Goal: Task Accomplishment & Management: Manage account settings

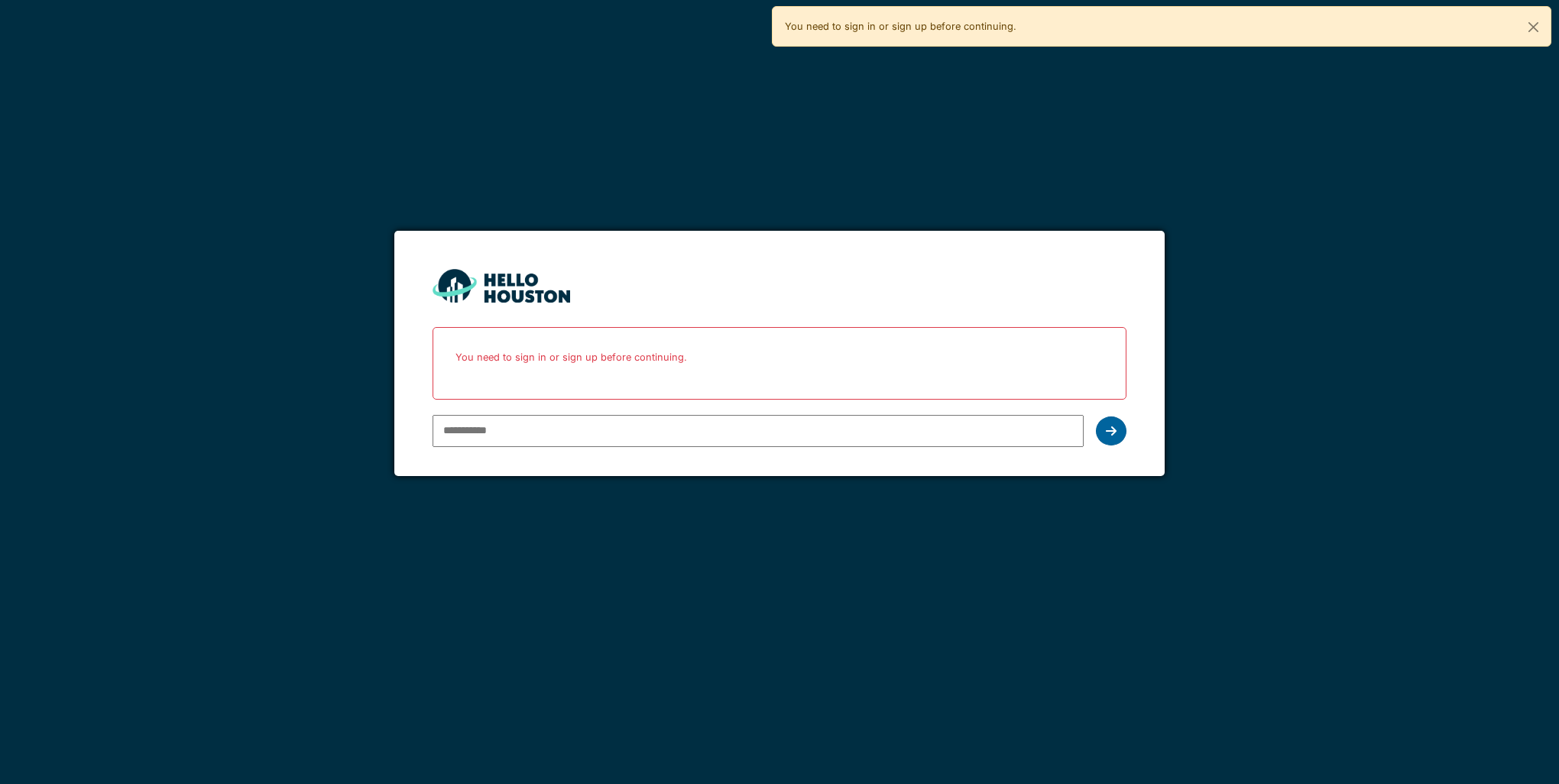
type input "**********"
click at [1111, 431] on icon at bounding box center [1110, 430] width 10 height 12
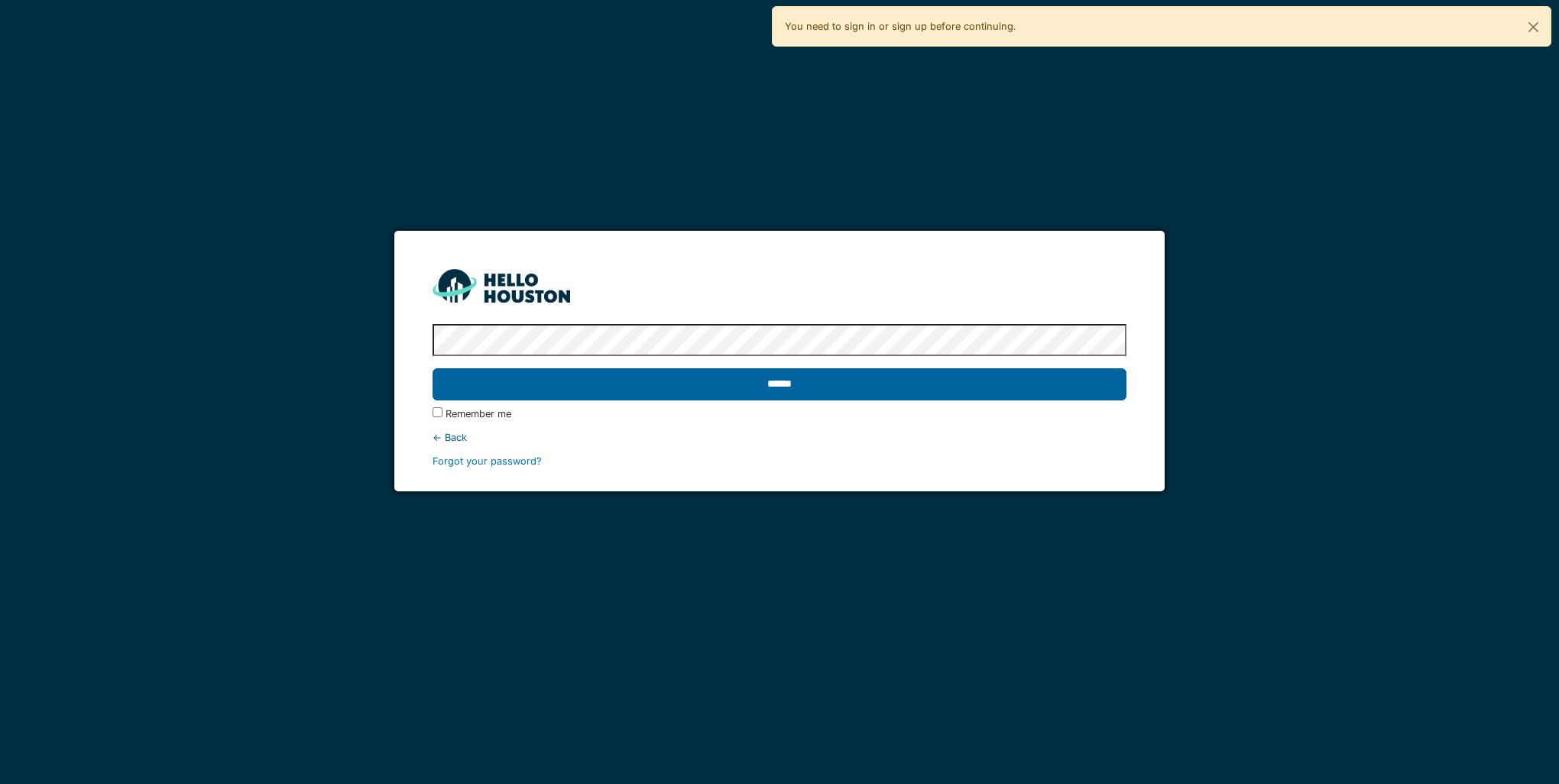
click at [951, 381] on input "******" at bounding box center [779, 385] width 693 height 32
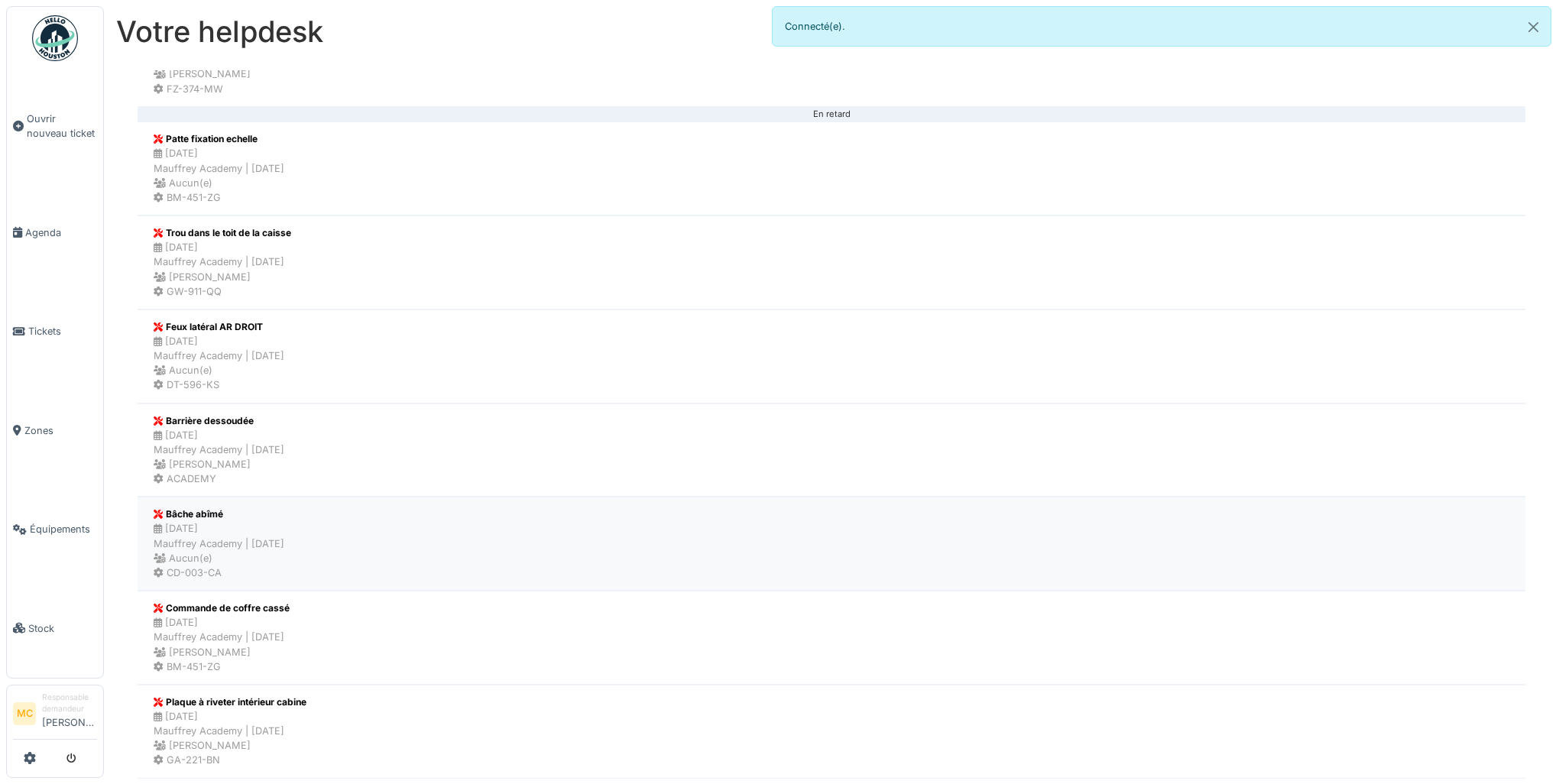
scroll to position [535, 0]
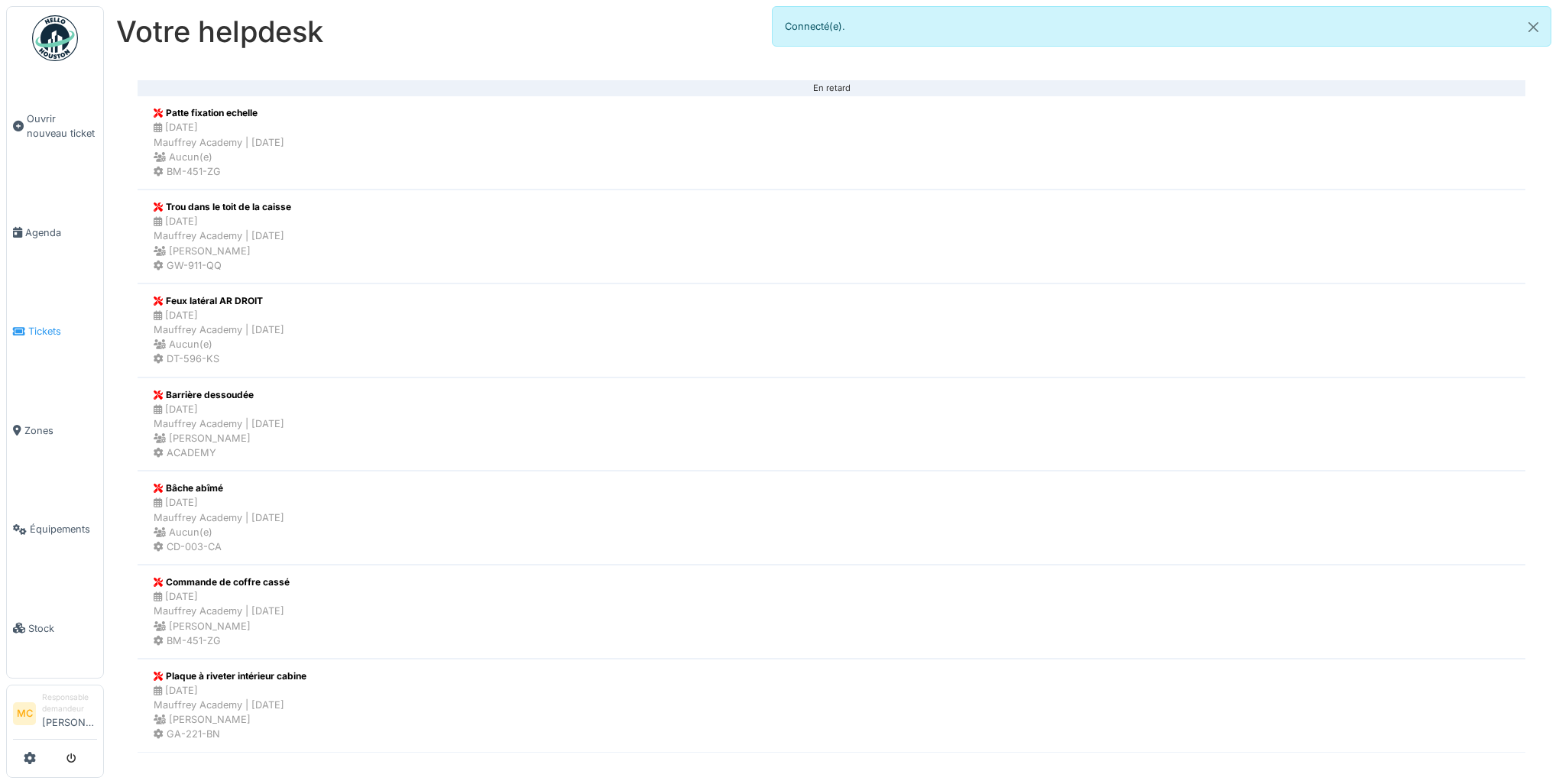
click at [60, 328] on span "Tickets" at bounding box center [62, 331] width 68 height 15
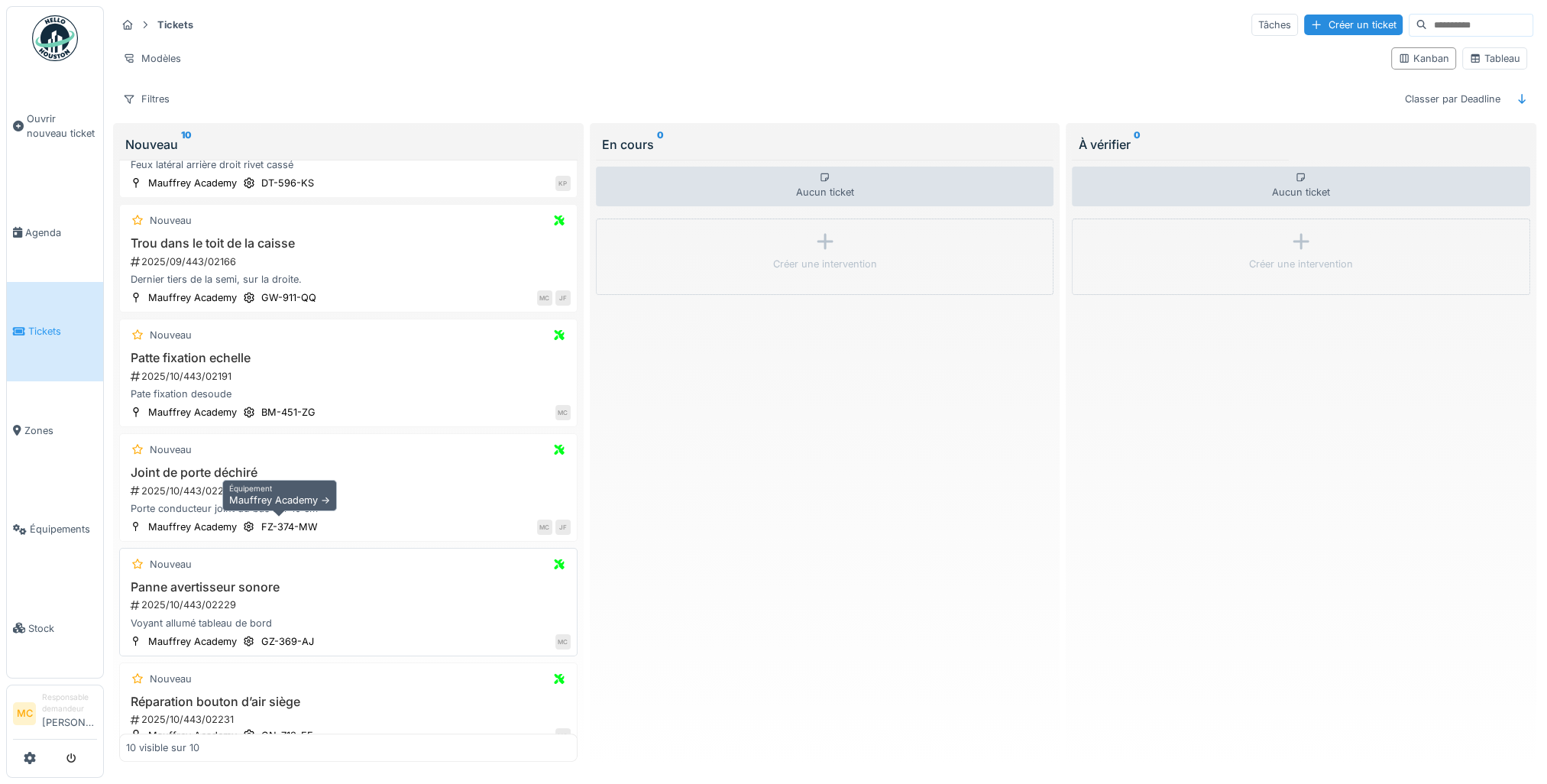
scroll to position [553, 0]
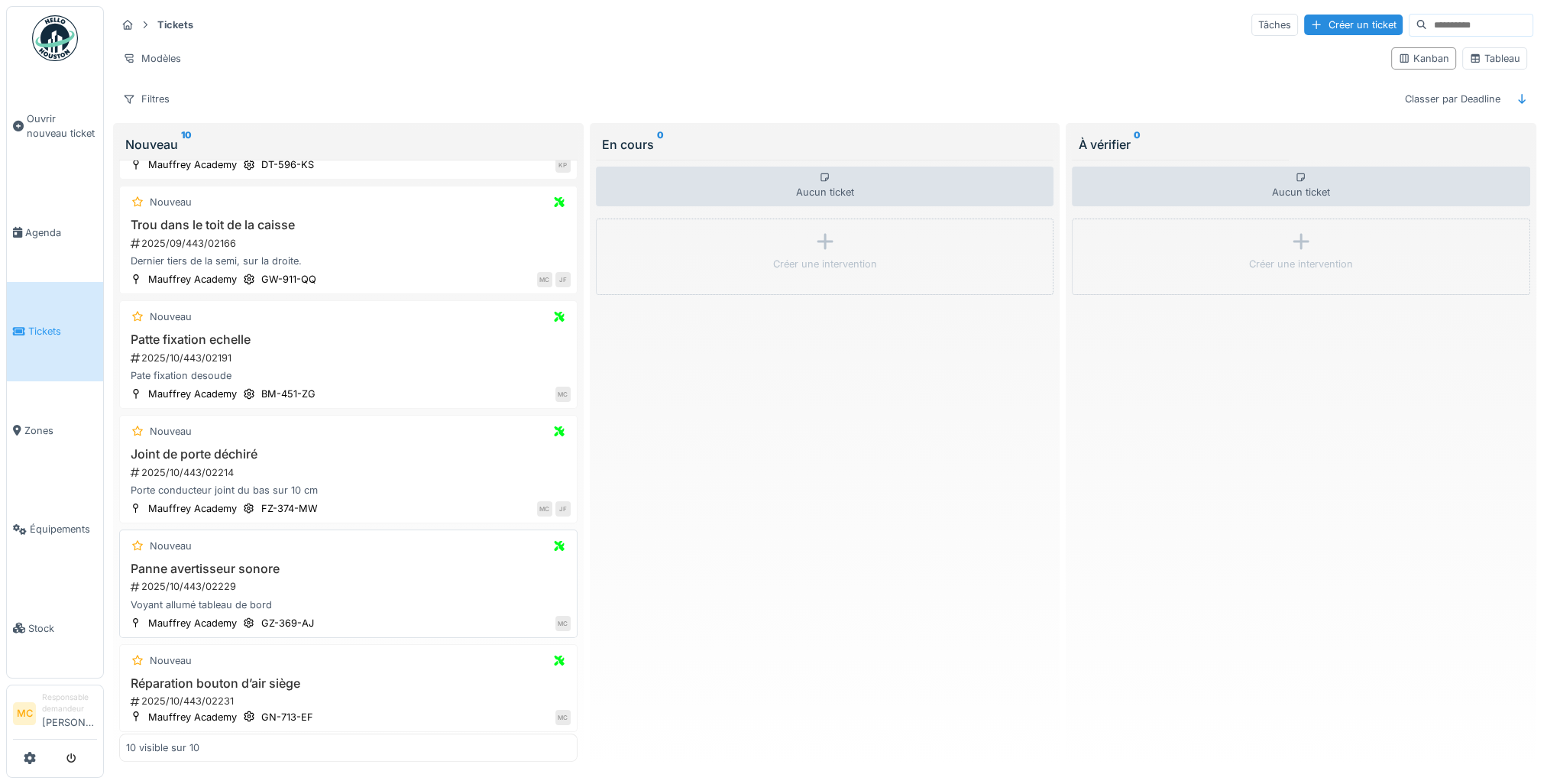
click at [447, 585] on div "2025/10/443/02229" at bounding box center [350, 587] width 442 height 15
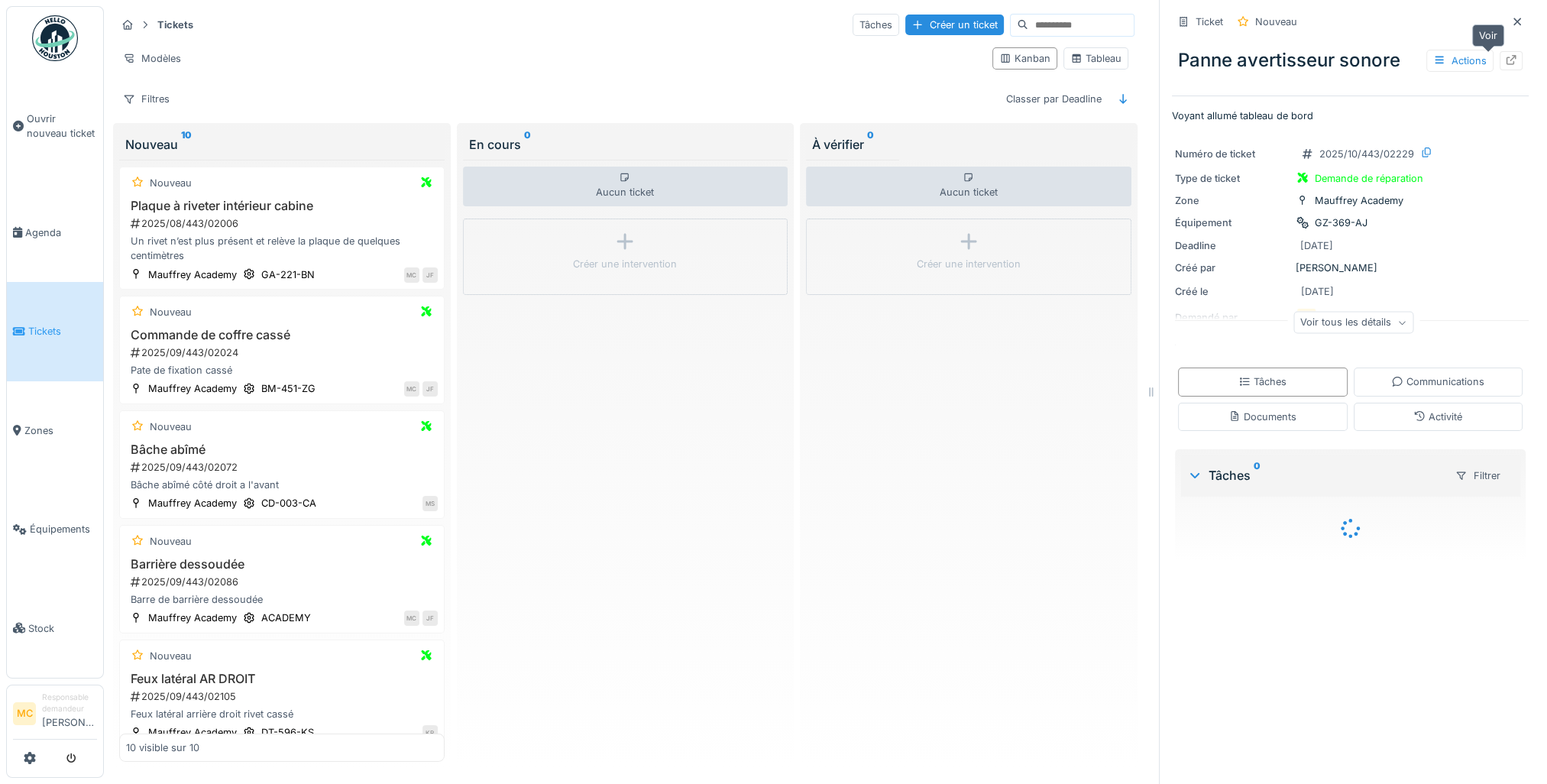
click at [1506, 63] on icon at bounding box center [1511, 60] width 12 height 10
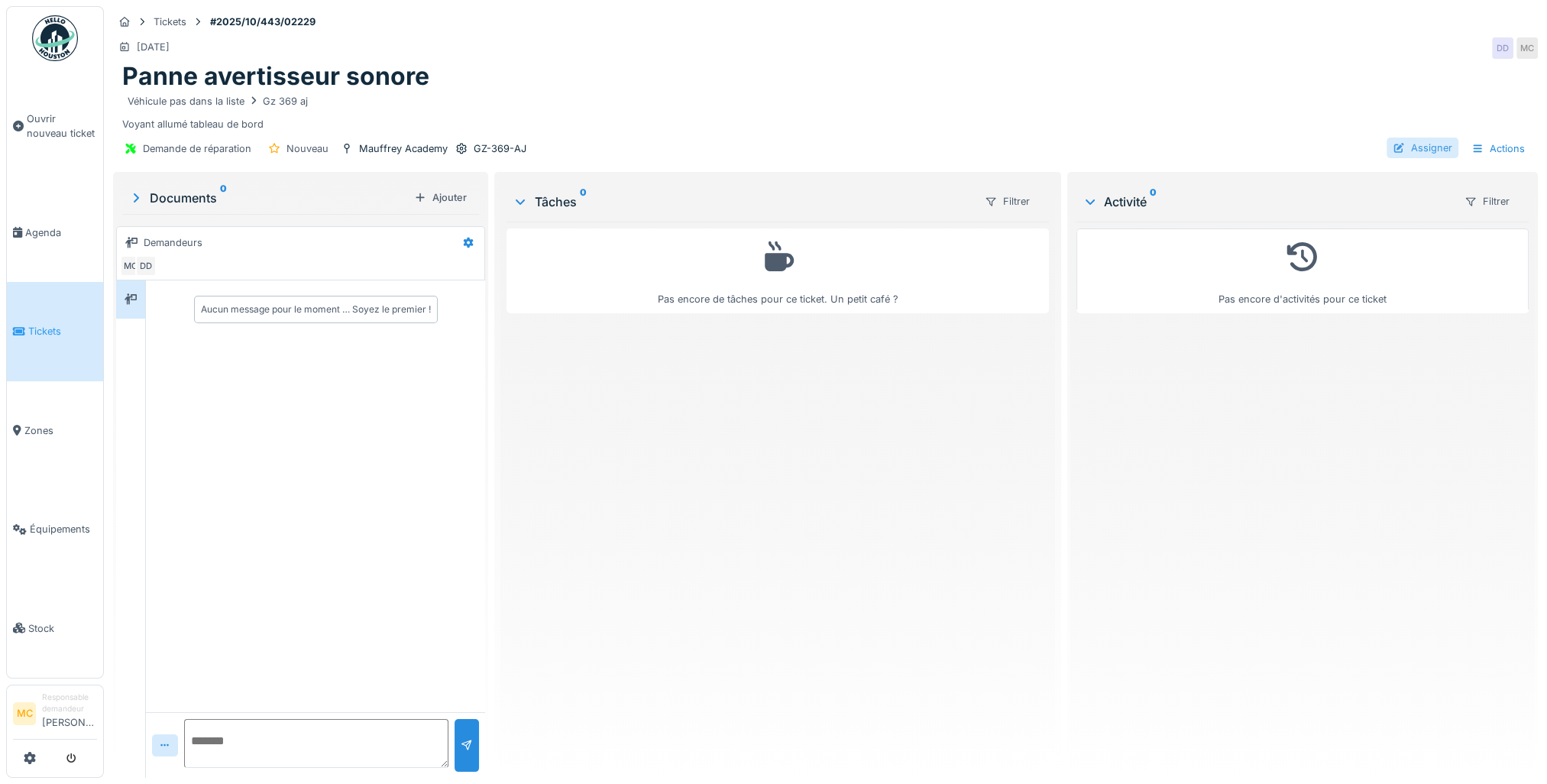
click at [1406, 148] on div "Assigner" at bounding box center [1423, 148] width 72 height 21
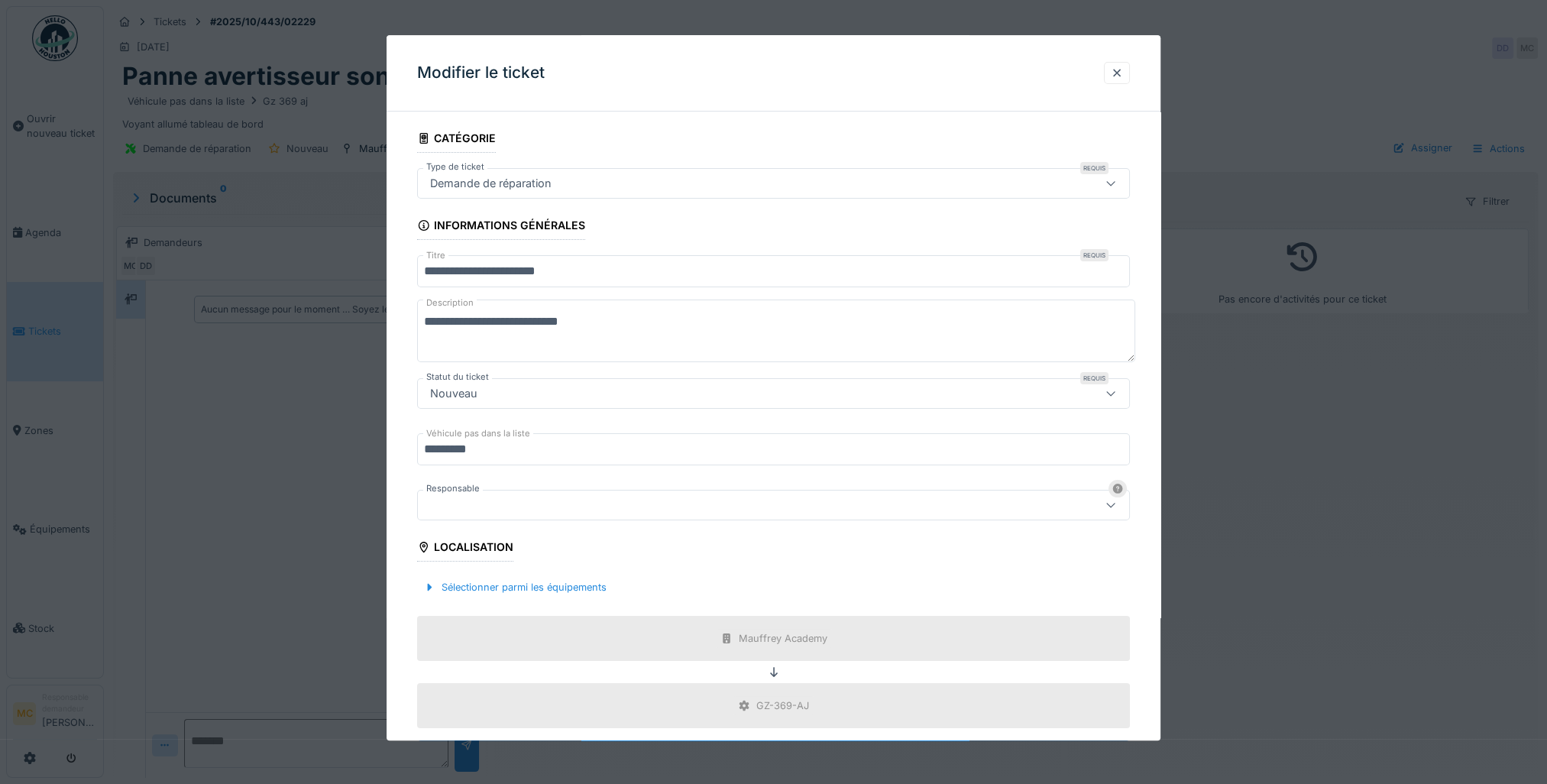
click at [575, 508] on div at bounding box center [732, 505] width 617 height 17
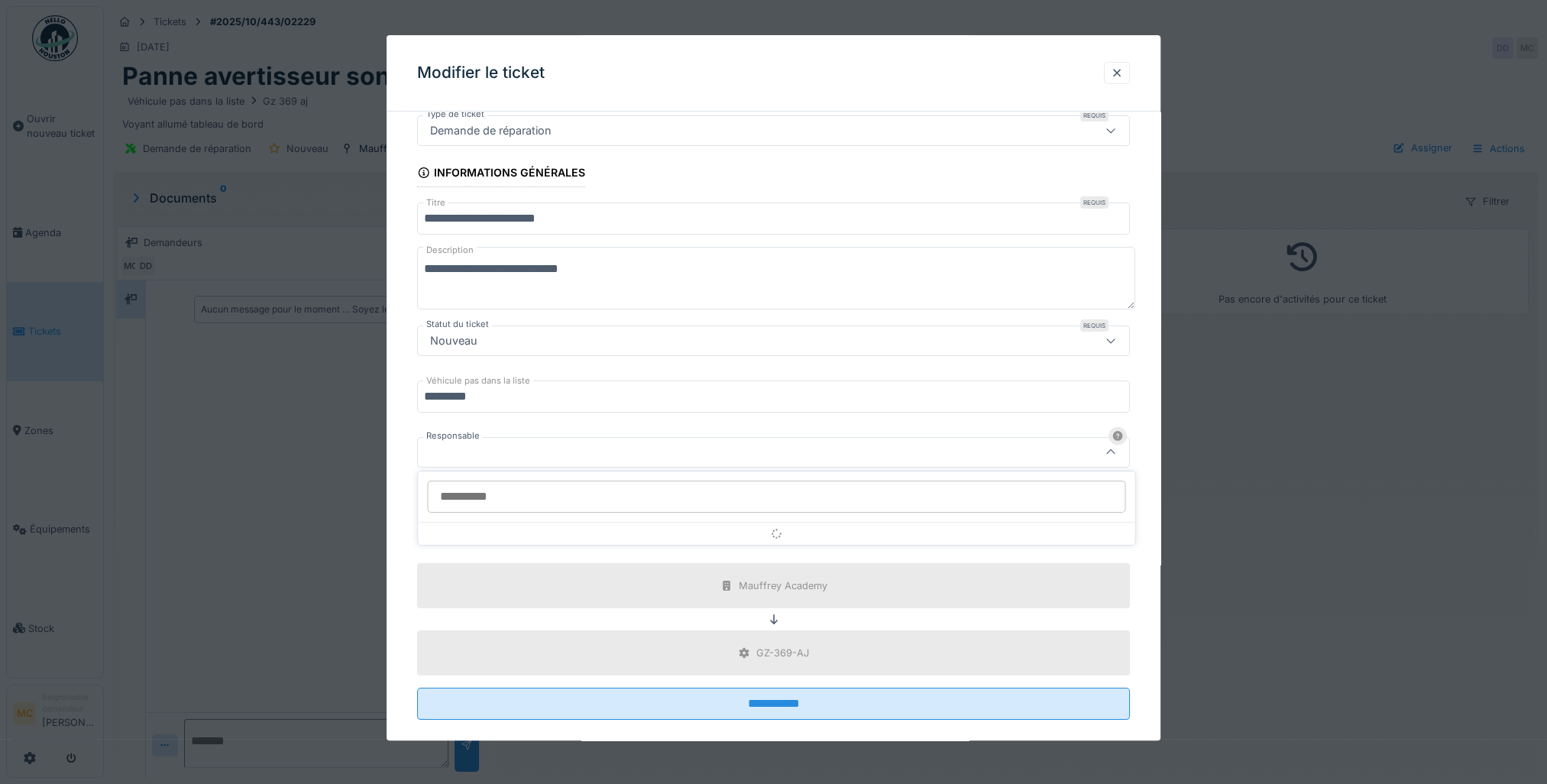
scroll to position [71, 0]
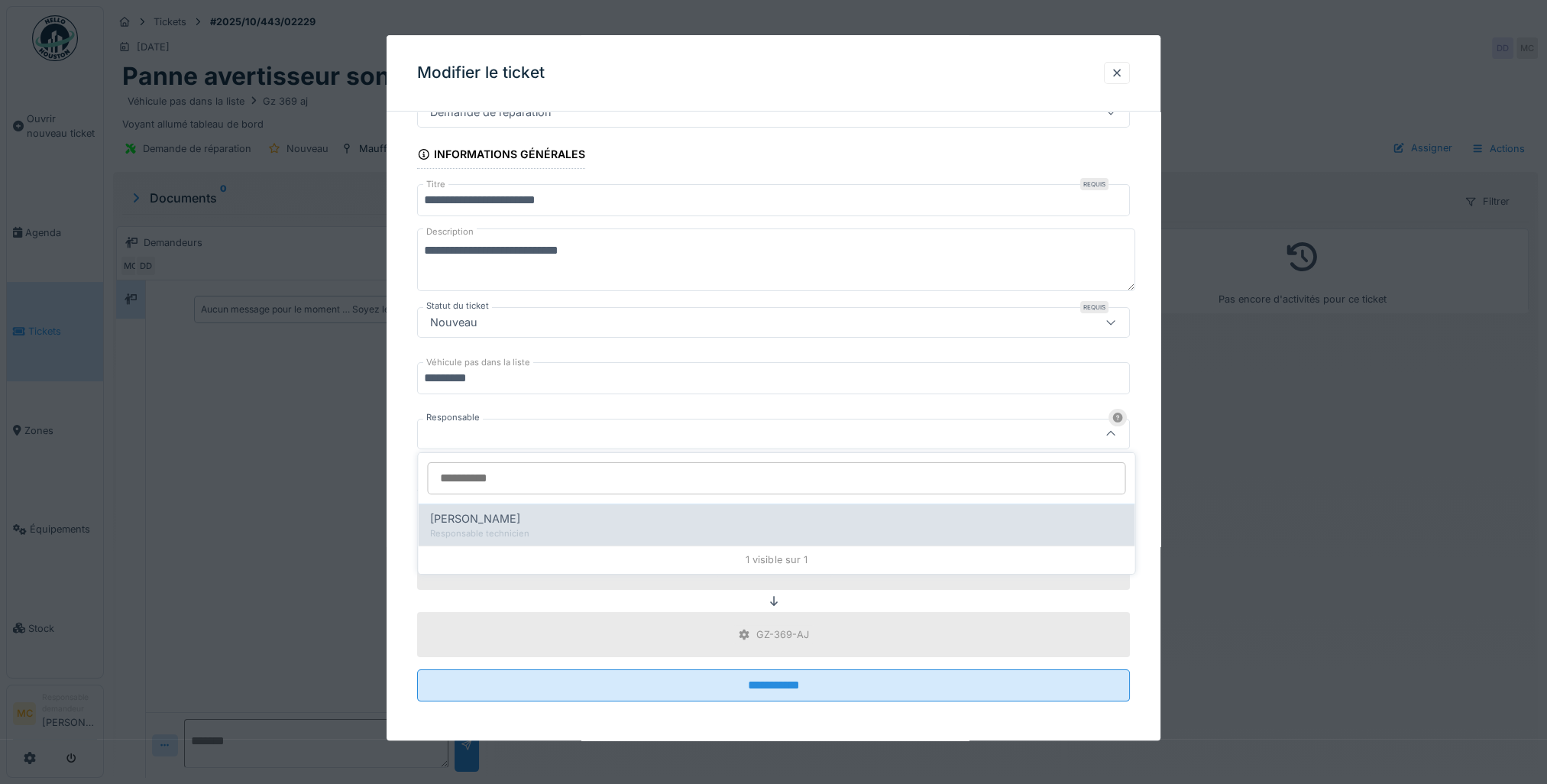
click at [493, 527] on div "Responsable technicien" at bounding box center [777, 533] width 693 height 13
type input "*****"
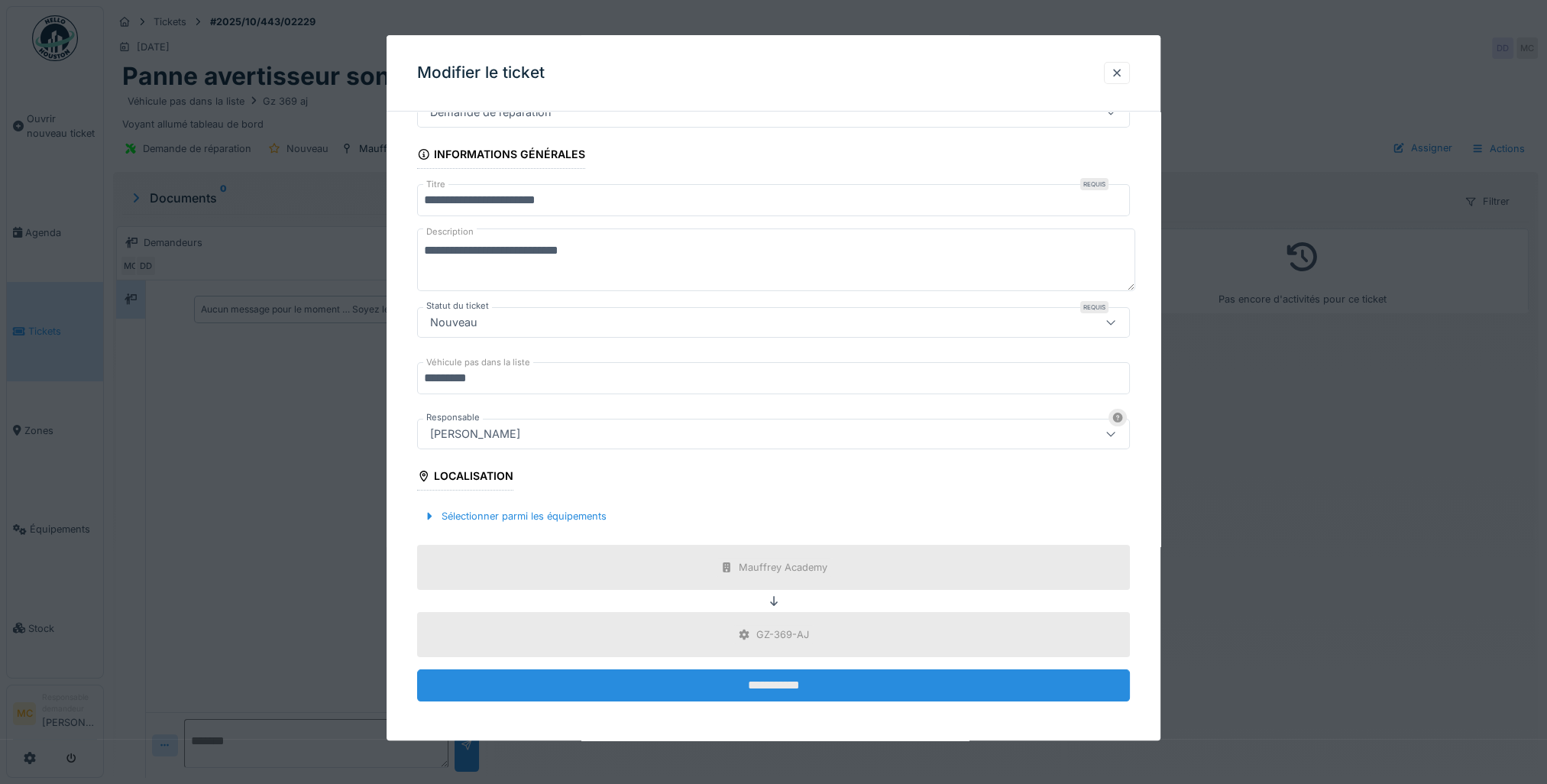
click at [619, 685] on input "**********" at bounding box center [774, 686] width 713 height 32
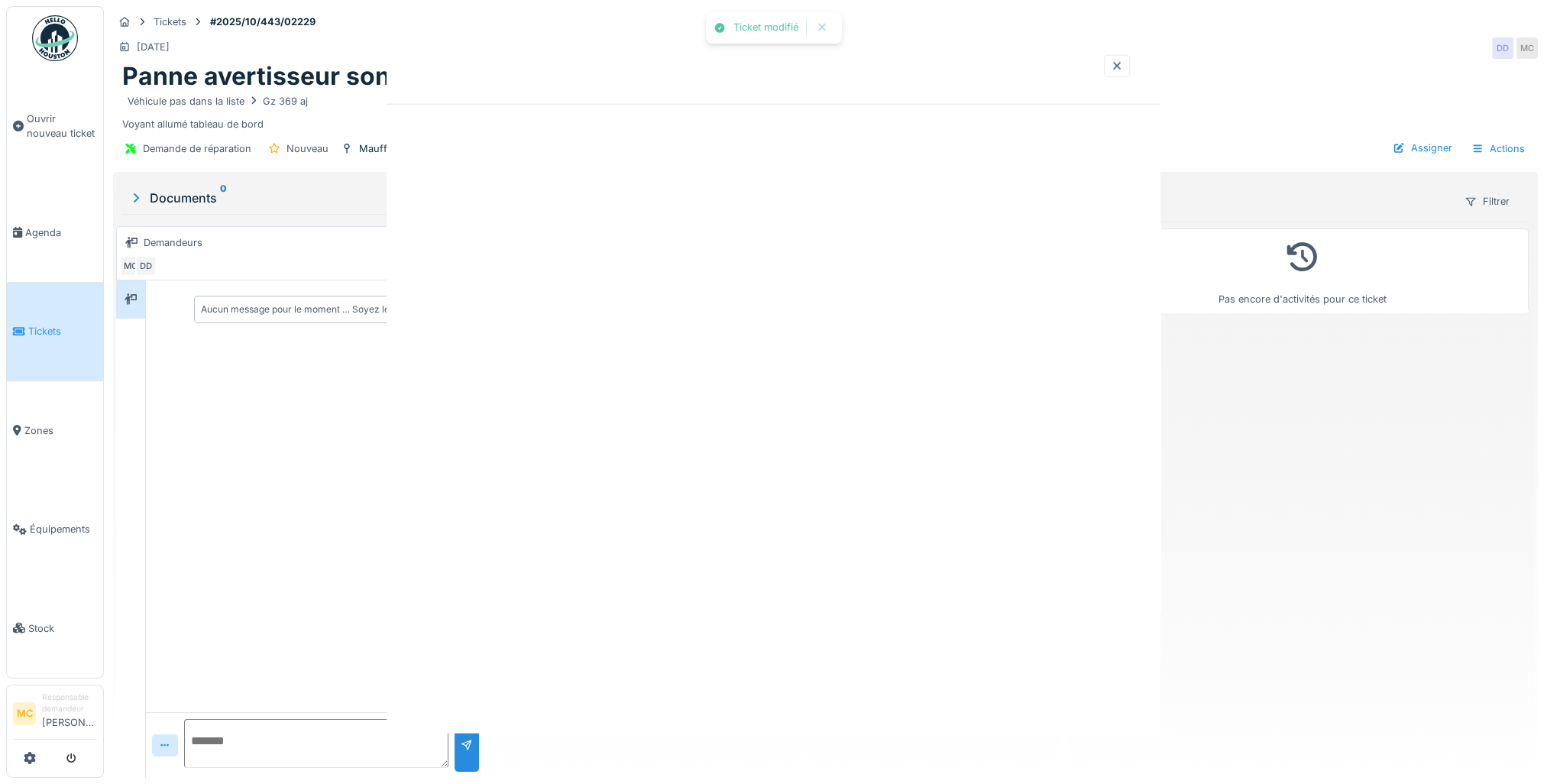
scroll to position [0, 0]
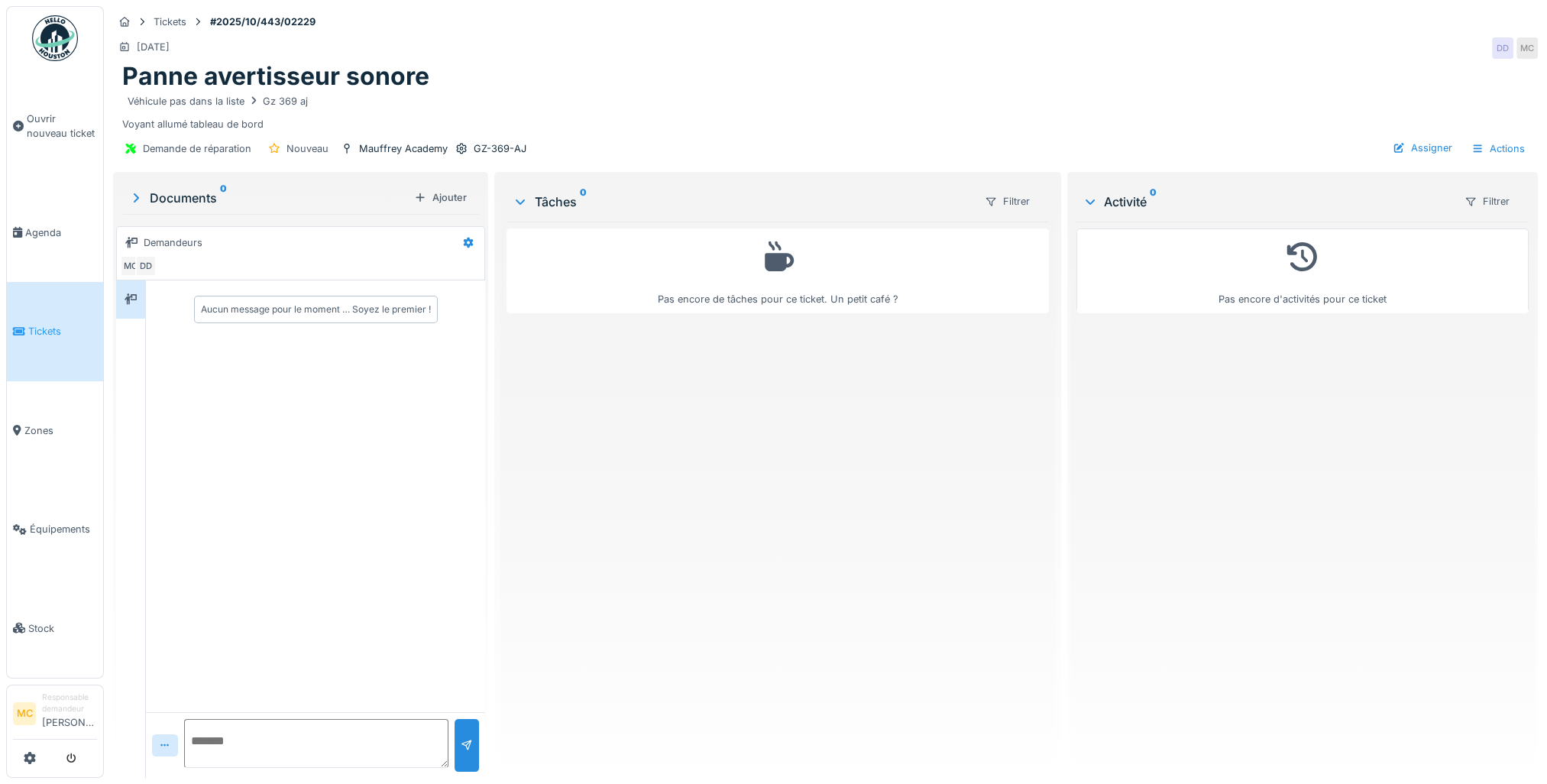
click at [28, 326] on span "Tickets" at bounding box center [62, 331] width 68 height 15
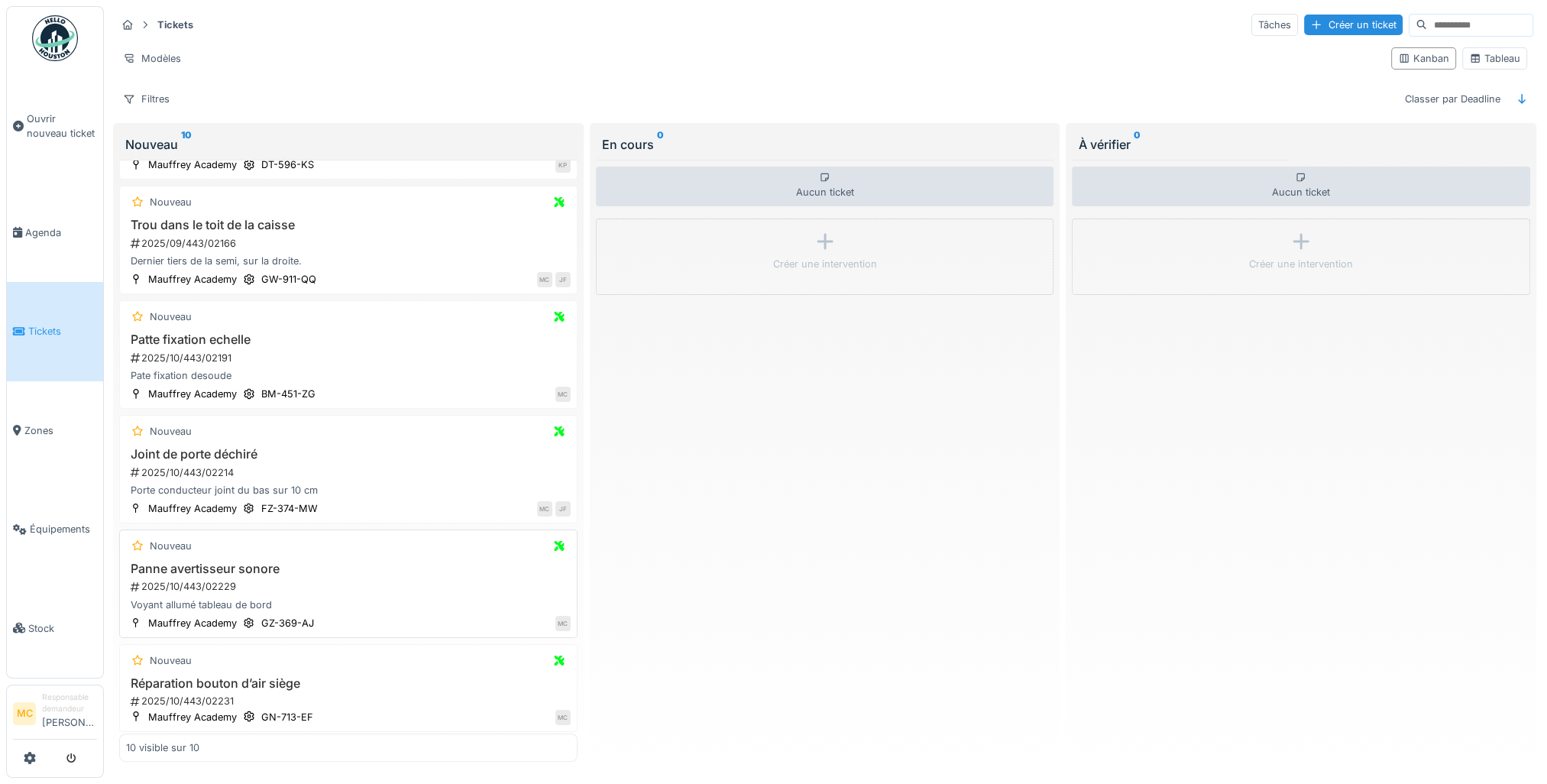
scroll to position [7, 0]
click at [418, 561] on h3 "Panne avertisseur sonore" at bounding box center [348, 569] width 445 height 15
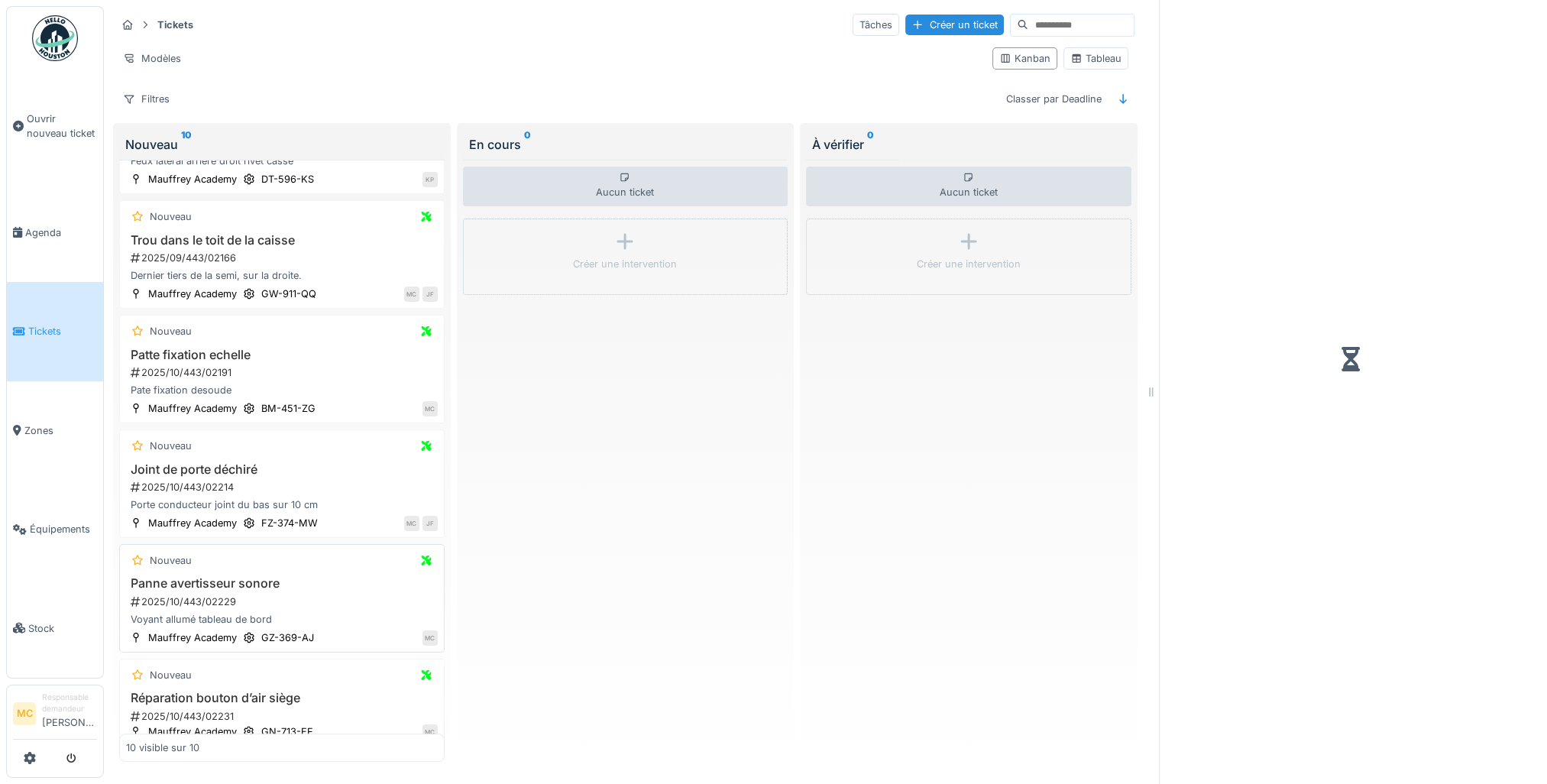
scroll to position [568, 0]
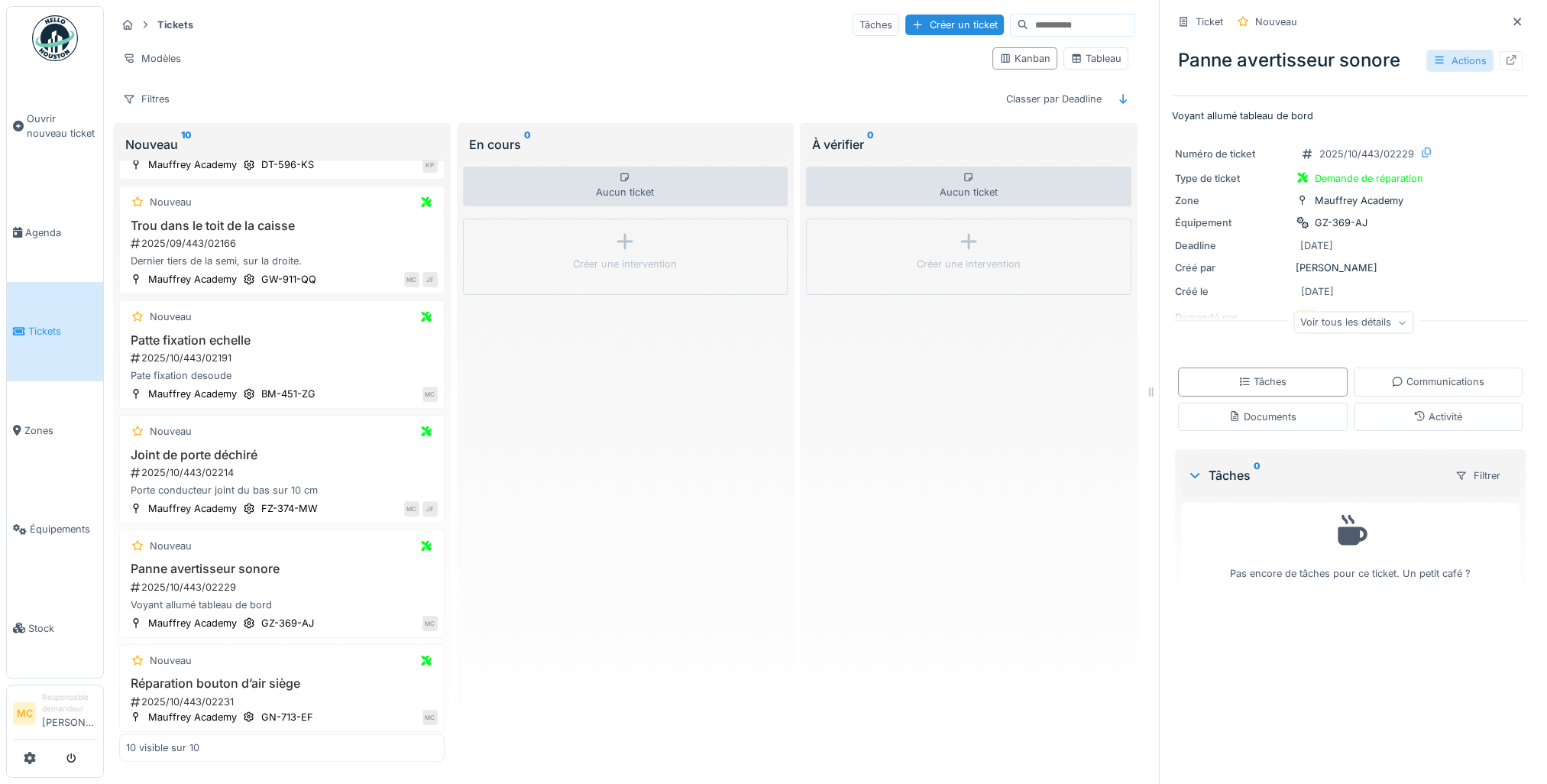
click at [1446, 60] on div "Actions" at bounding box center [1460, 61] width 67 height 22
click at [299, 694] on div "2025/10/443/02231" at bounding box center [284, 702] width 309 height 15
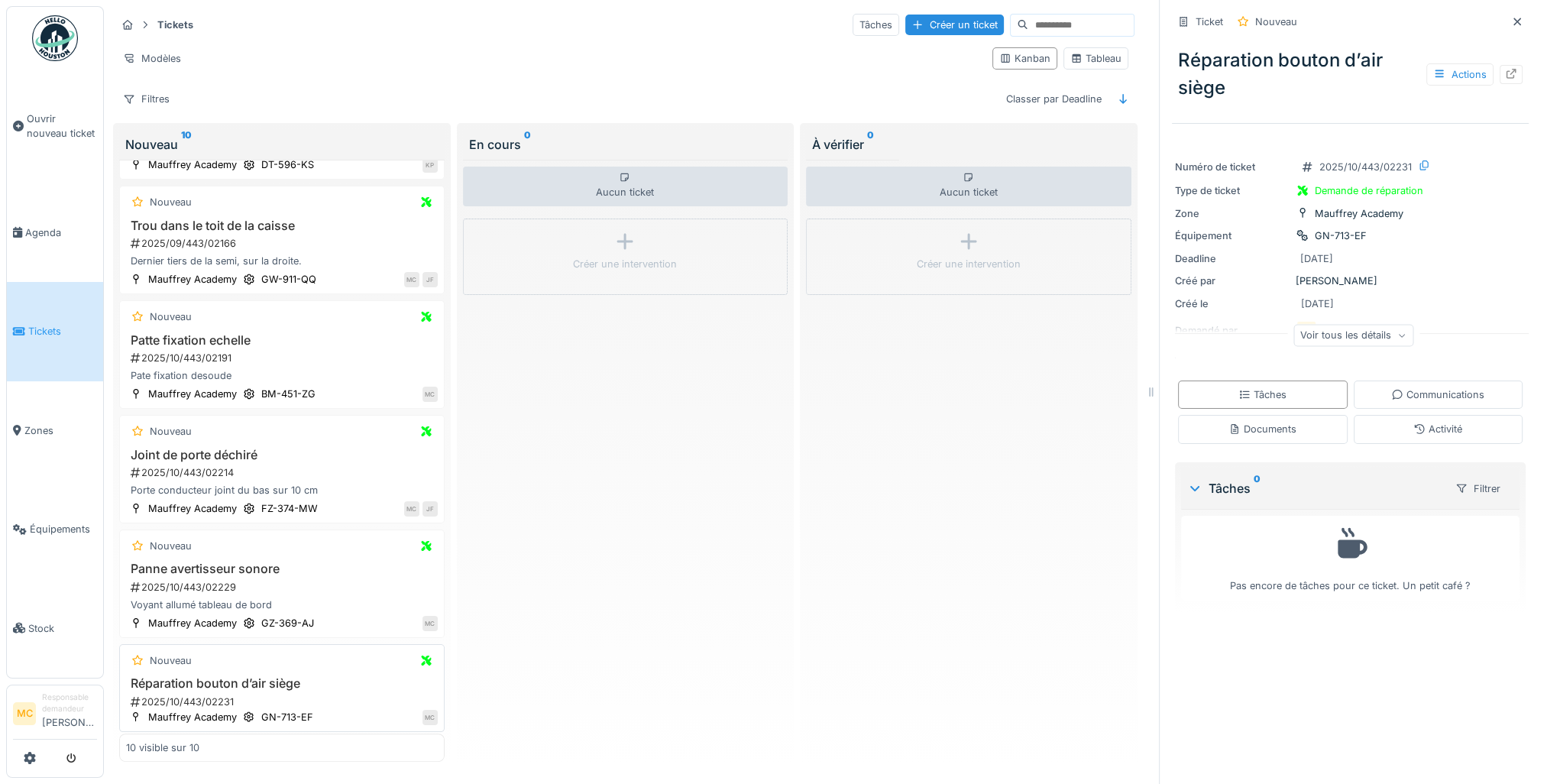
click at [340, 676] on h3 "Réparation bouton d’air siège" at bounding box center [282, 684] width 312 height 15
click at [1506, 68] on icon at bounding box center [1511, 73] width 12 height 10
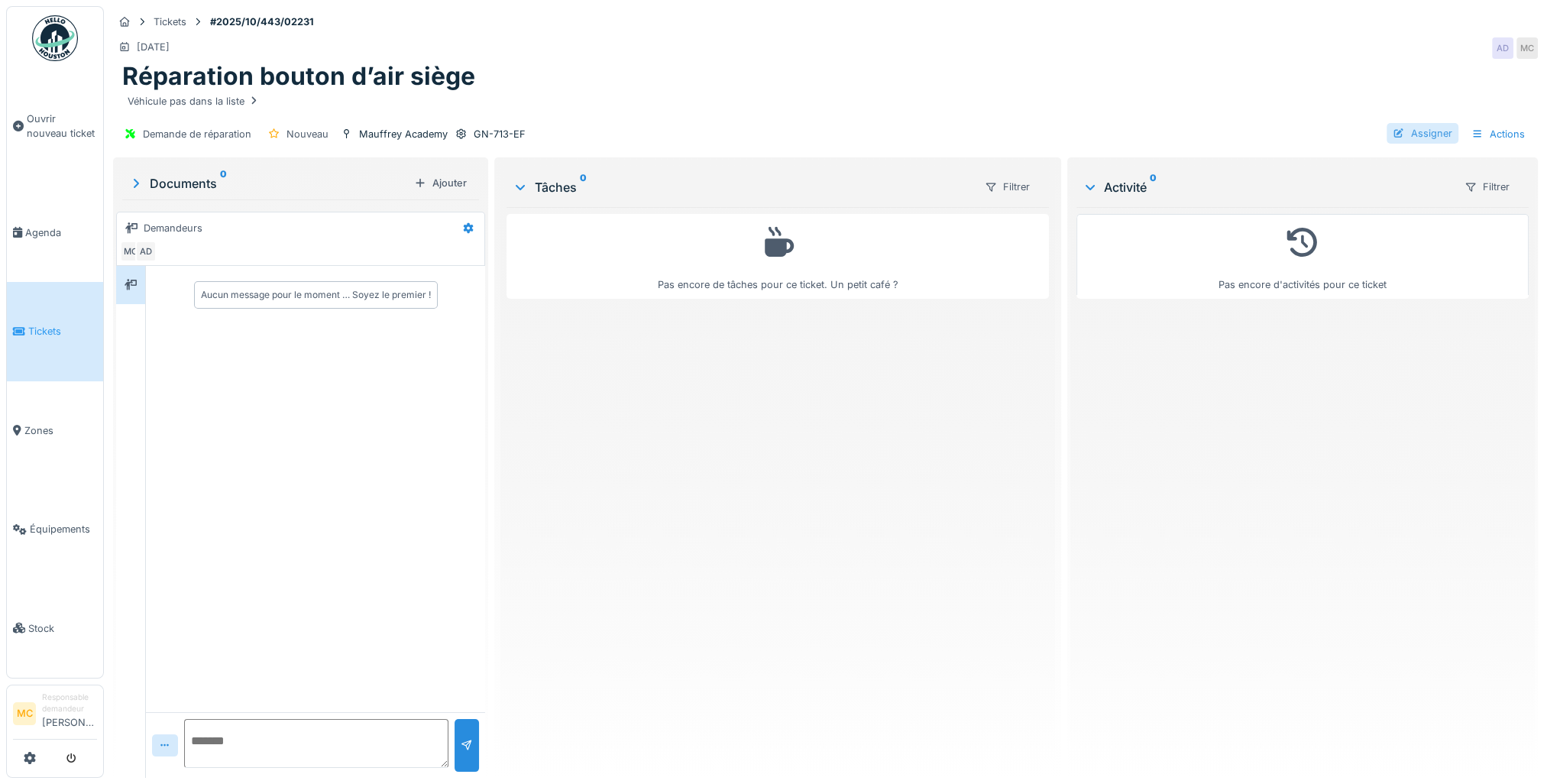
click at [1410, 133] on div "Assigner" at bounding box center [1423, 133] width 72 height 21
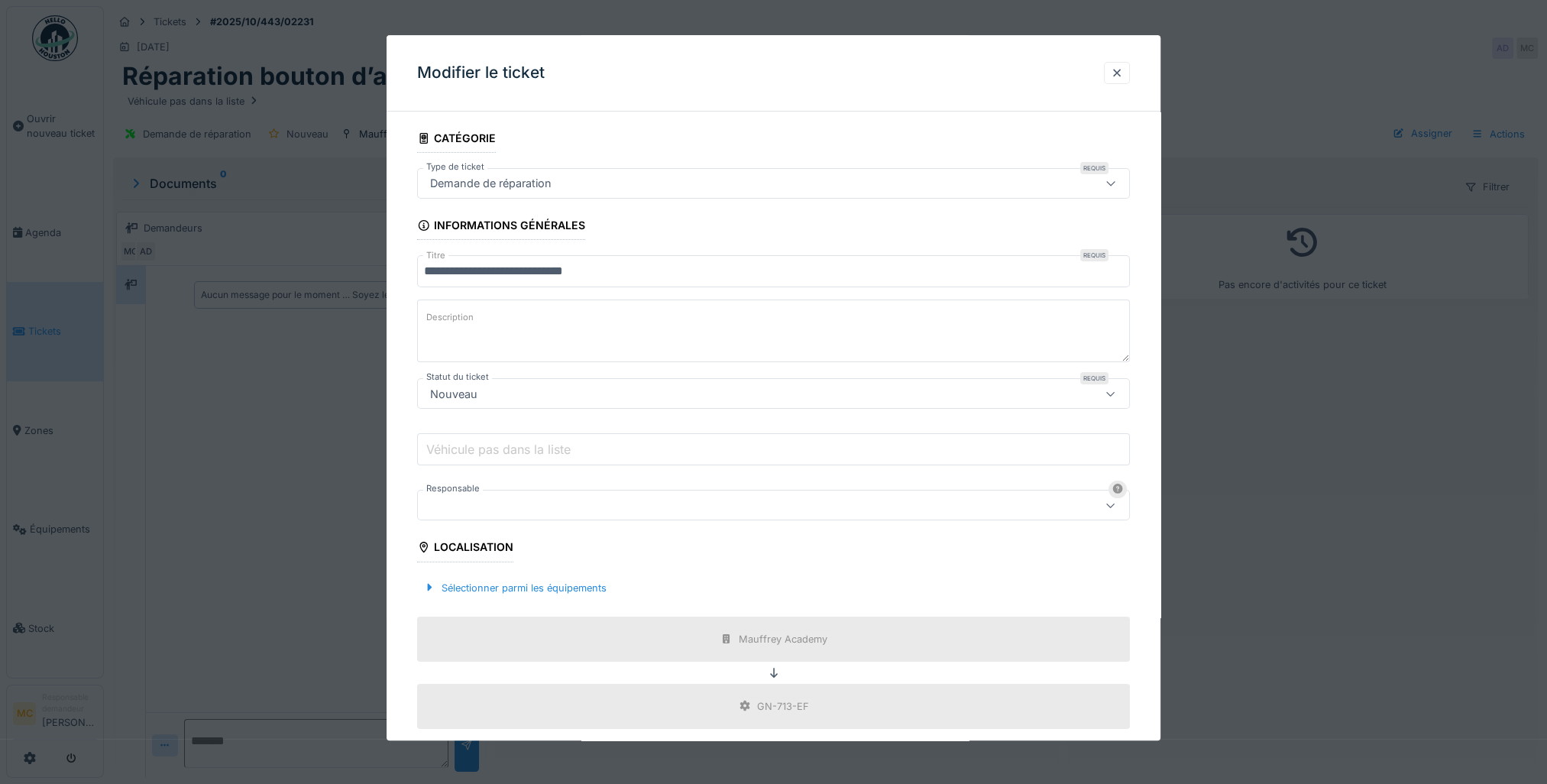
click at [489, 506] on div at bounding box center [732, 506] width 617 height 17
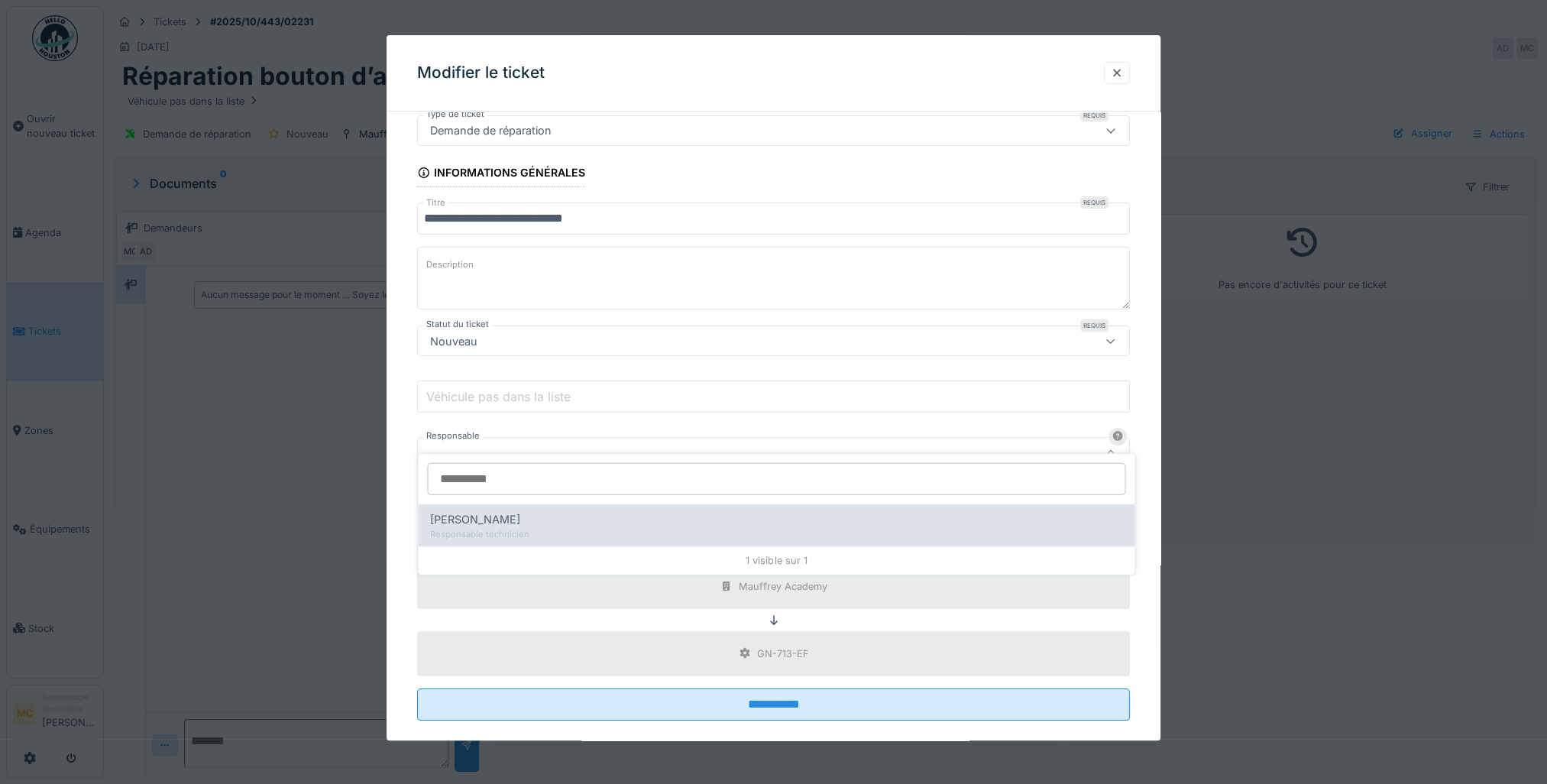
scroll to position [71, 0]
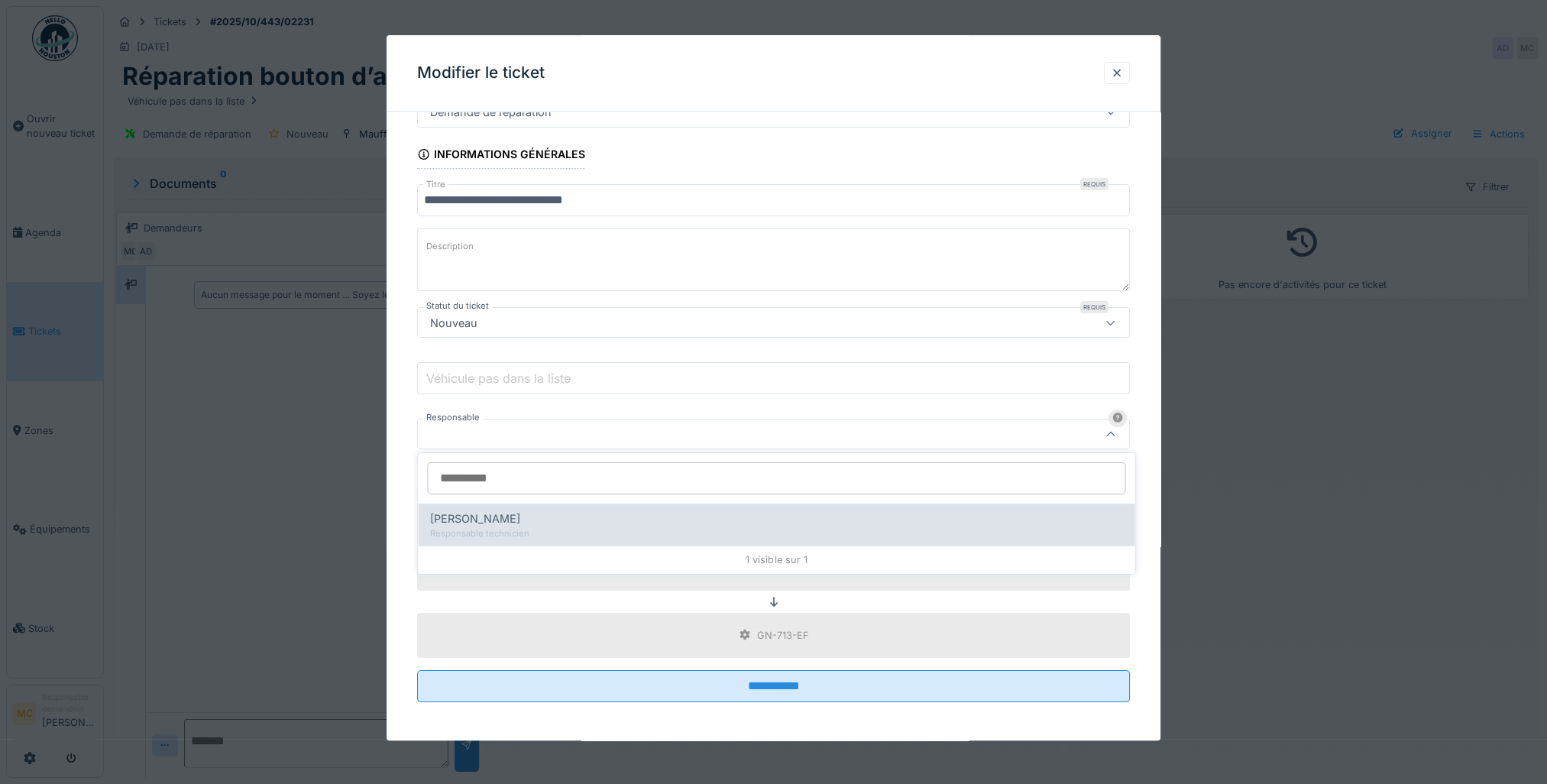
click at [489, 527] on div "Responsable technicien" at bounding box center [777, 533] width 693 height 13
type input "*****"
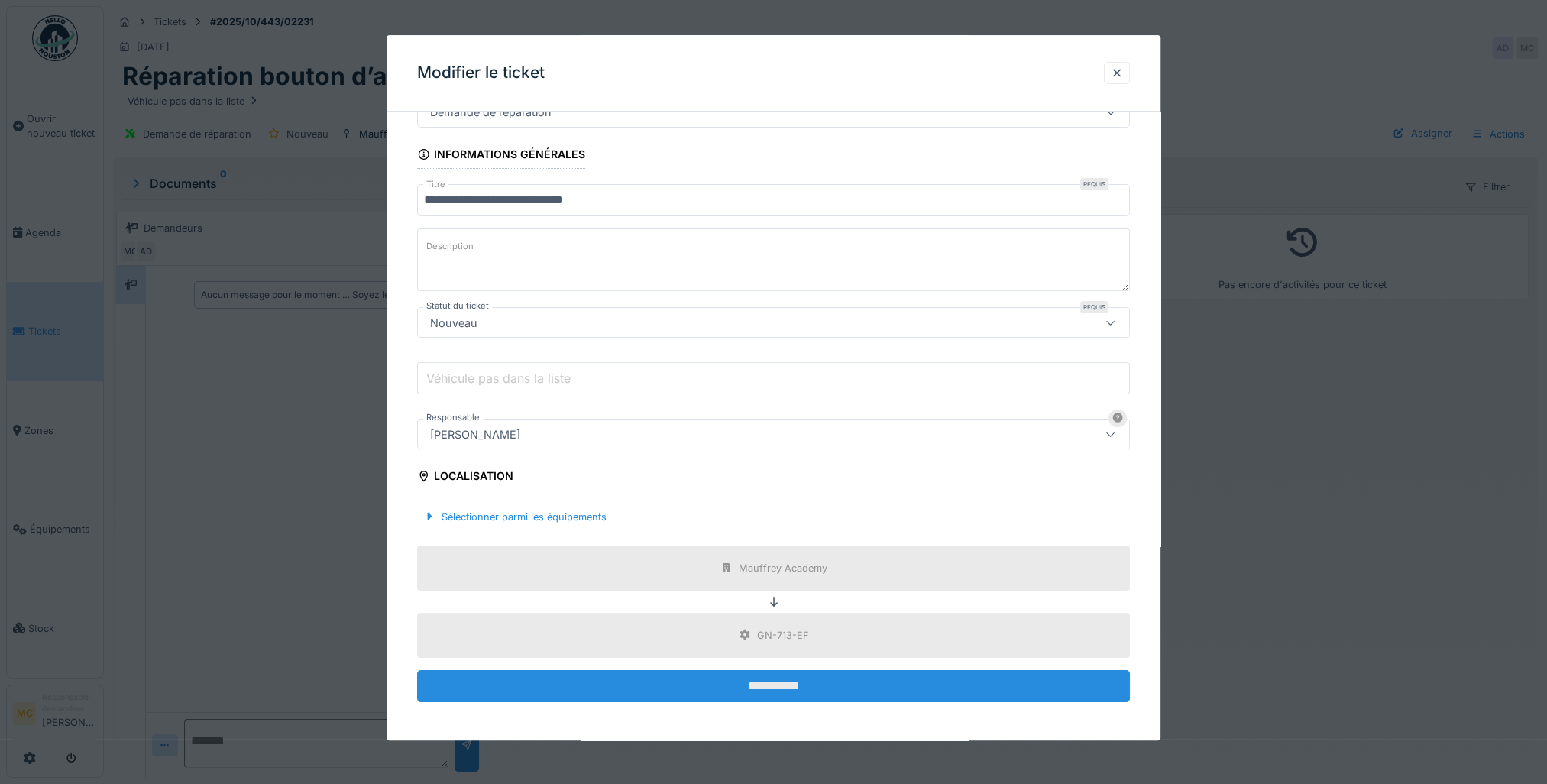
click at [697, 680] on input "**********" at bounding box center [774, 686] width 713 height 32
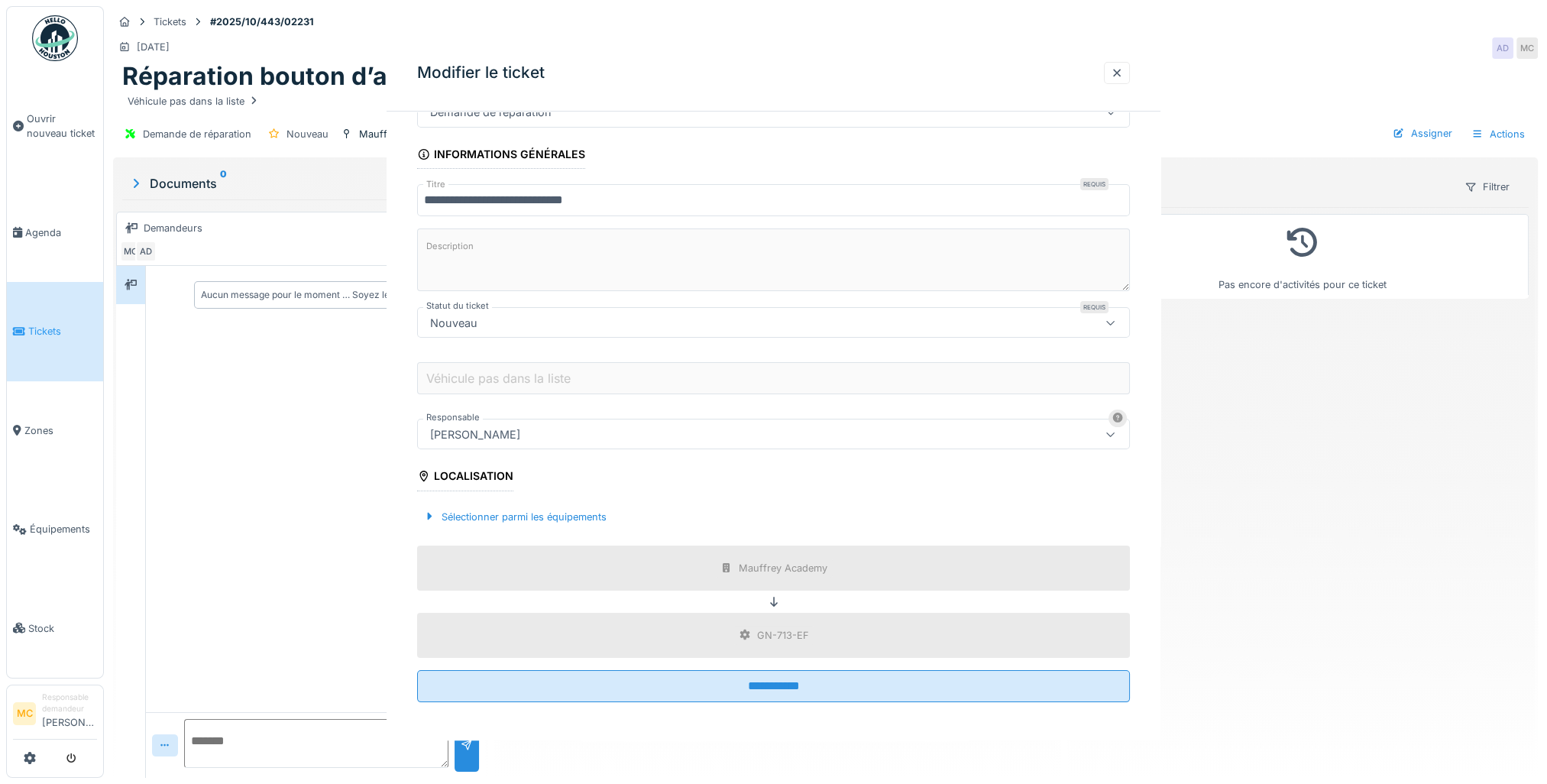
scroll to position [0, 0]
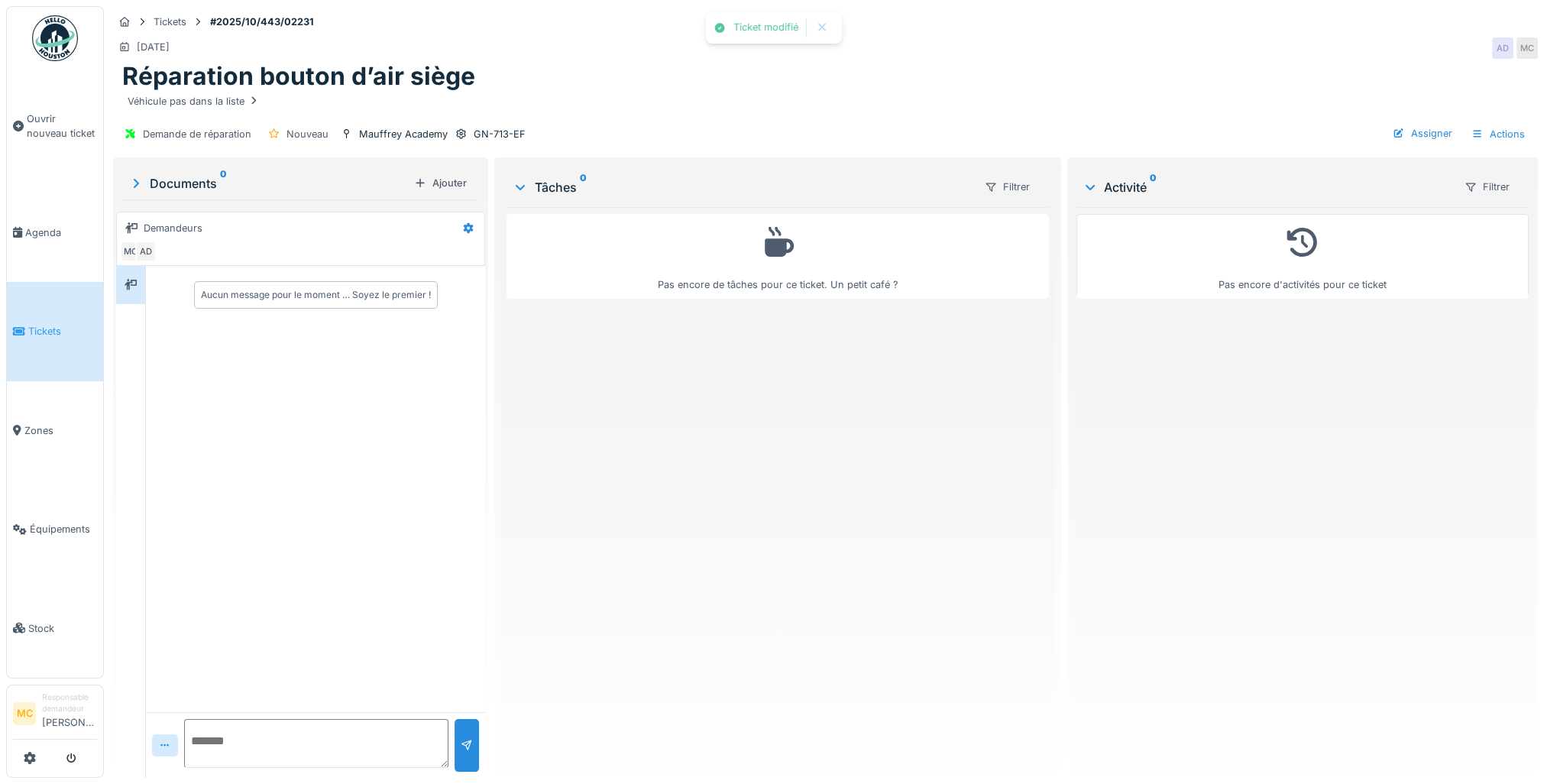
click at [42, 316] on link "Tickets" at bounding box center [54, 330] width 96 height 98
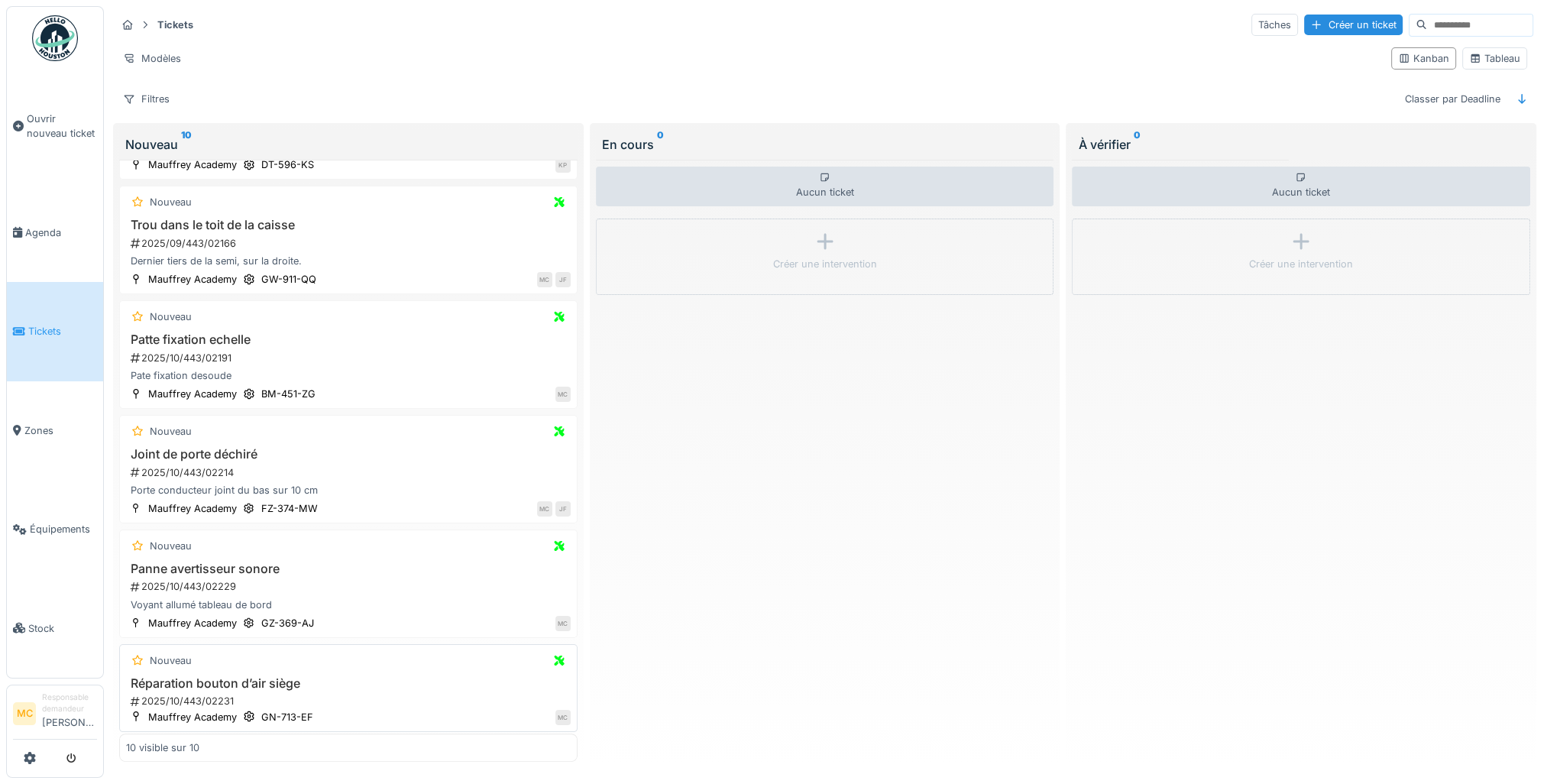
scroll to position [7, 0]
click at [251, 563] on h3 "Panne avertisseur sonore" at bounding box center [348, 569] width 445 height 15
